Goal: Task Accomplishment & Management: Use online tool/utility

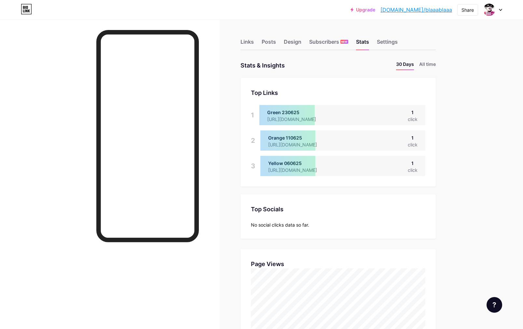
scroll to position [329, 523]
click at [248, 41] on div "Links" at bounding box center [247, 44] width 13 height 12
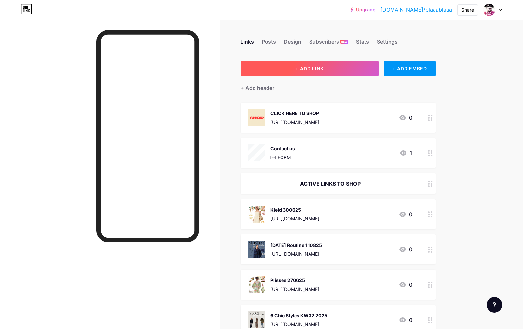
click at [315, 67] on span "+ ADD LINK" at bounding box center [310, 69] width 28 height 6
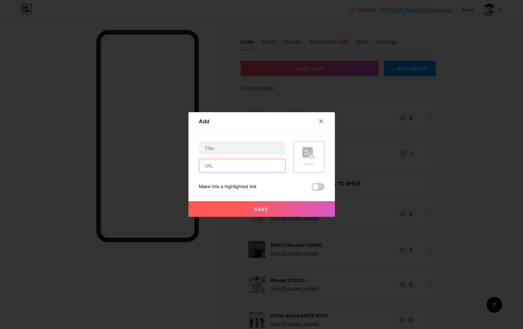
click at [228, 170] on input "text" at bounding box center [242, 165] width 86 height 13
paste input "[URL][DOMAIN_NAME]"
type input "[URL][DOMAIN_NAME]"
click at [223, 148] on input "text" at bounding box center [242, 147] width 86 height 13
type input "Printed 010725"
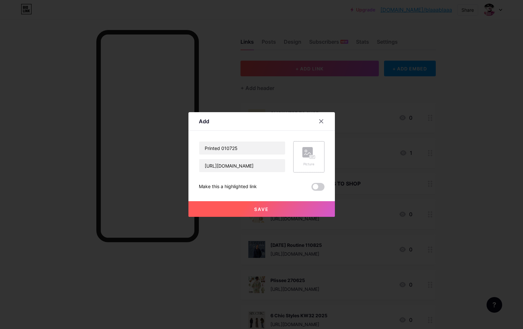
click at [312, 160] on div "Picture" at bounding box center [309, 157] width 13 height 20
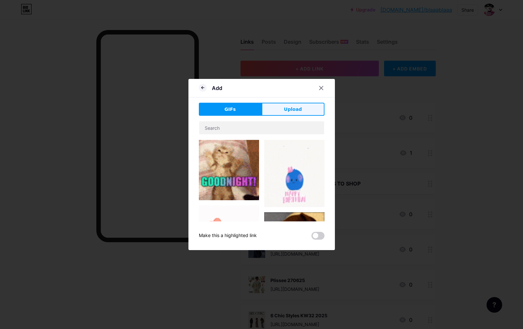
click at [297, 106] on span "Upload" at bounding box center [293, 109] width 18 height 7
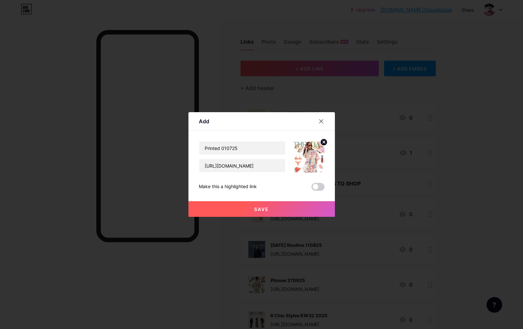
click at [276, 210] on button "Save" at bounding box center [262, 209] width 147 height 16
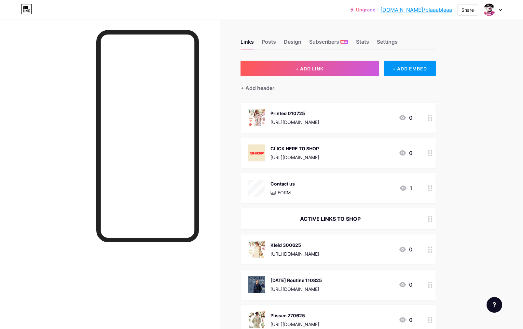
click at [432, 120] on circle at bounding box center [432, 120] width 2 height 2
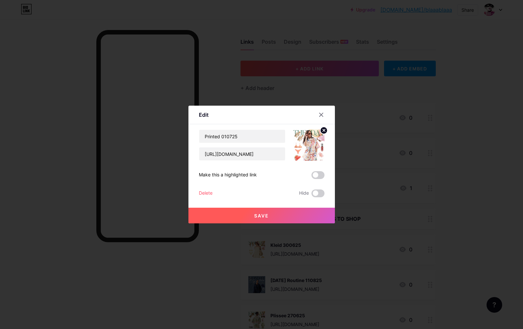
click at [478, 116] on div at bounding box center [261, 164] width 523 height 329
